Goal: Task Accomplishment & Management: Manage account settings

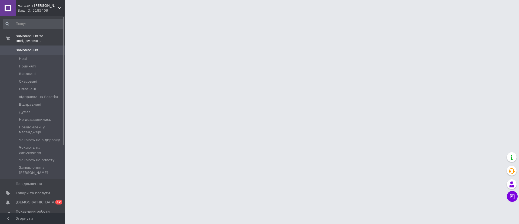
click at [40, 7] on span "магазин [PERSON_NAME]" at bounding box center [38, 5] width 41 height 5
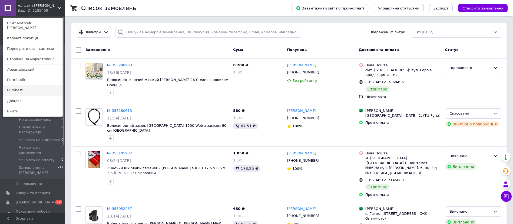
click at [24, 85] on link "Eurobest" at bounding box center [32, 90] width 59 height 10
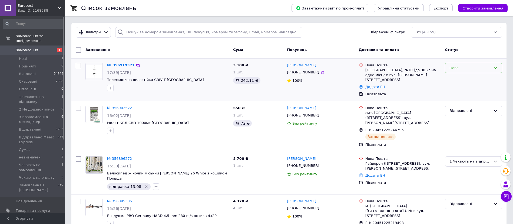
click at [455, 69] on div "Нове" at bounding box center [470, 68] width 42 height 6
click at [459, 81] on li "Прийнято" at bounding box center [473, 79] width 57 height 10
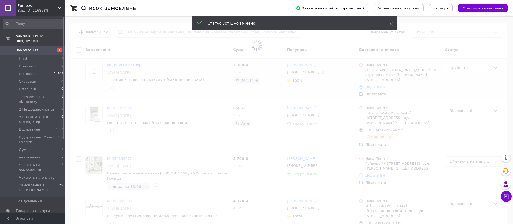
click at [16, 217] on span "[DEMOGRAPHIC_DATA]" at bounding box center [36, 219] width 40 height 5
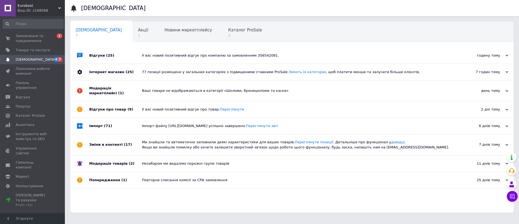
click at [42, 8] on div "Ваш ID: 2168588" at bounding box center [41, 10] width 47 height 5
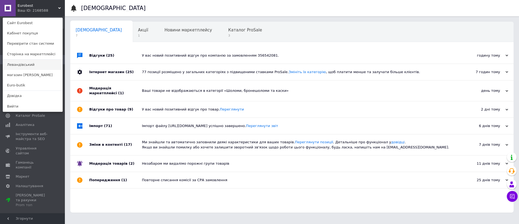
click at [30, 65] on link "Левандівський" at bounding box center [32, 64] width 59 height 10
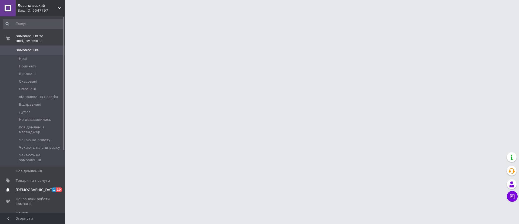
click at [18, 187] on span "[DEMOGRAPHIC_DATA]" at bounding box center [36, 189] width 40 height 5
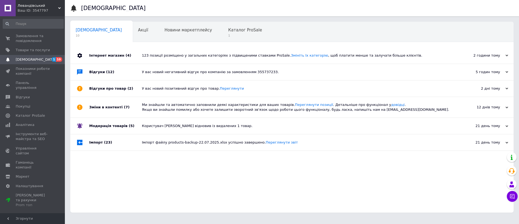
click at [219, 74] on div "У вас новий негативний відгук про компанію за замовленням 355737233." at bounding box center [298, 72] width 312 height 5
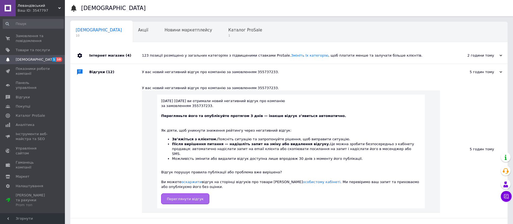
click at [190, 197] on span "Переглянути відгук" at bounding box center [185, 199] width 37 height 4
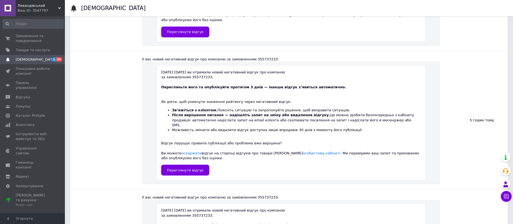
scroll to position [312, 0]
